Goal: Information Seeking & Learning: Learn about a topic

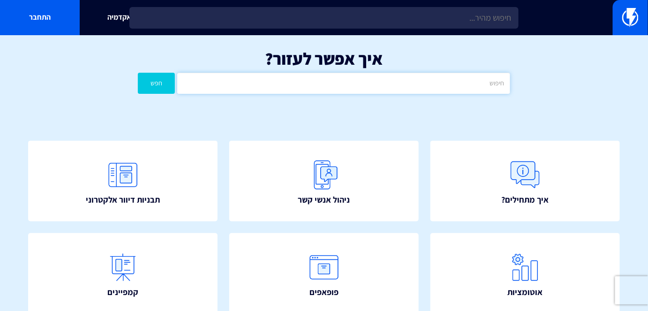
click at [264, 76] on input "text" at bounding box center [343, 83] width 333 height 21
click at [264, 76] on input "המלצות מו" at bounding box center [343, 83] width 333 height 21
type input "המלצות מוצרים"
click at [157, 91] on button "חפש" at bounding box center [156, 83] width 37 height 21
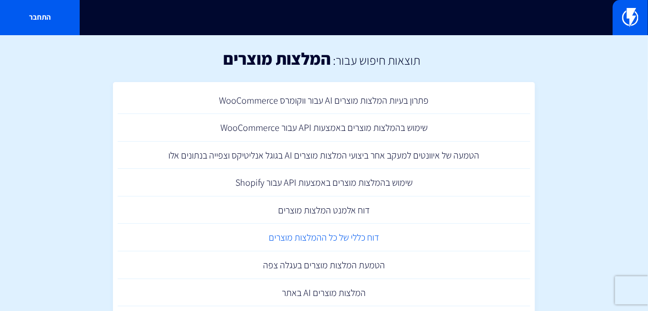
click at [348, 240] on link "דוח כללי של כל ההמלצות מוצרים" at bounding box center [324, 238] width 413 height 28
